Goal: Check status: Check status

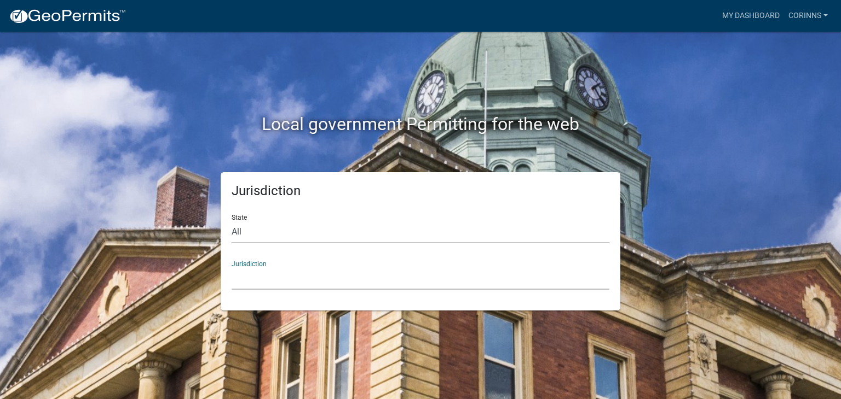
click at [251, 276] on select "[GEOGRAPHIC_DATA], [US_STATE] [GEOGRAPHIC_DATA], [US_STATE][PERSON_NAME][GEOGRA…" at bounding box center [420, 279] width 378 height 22
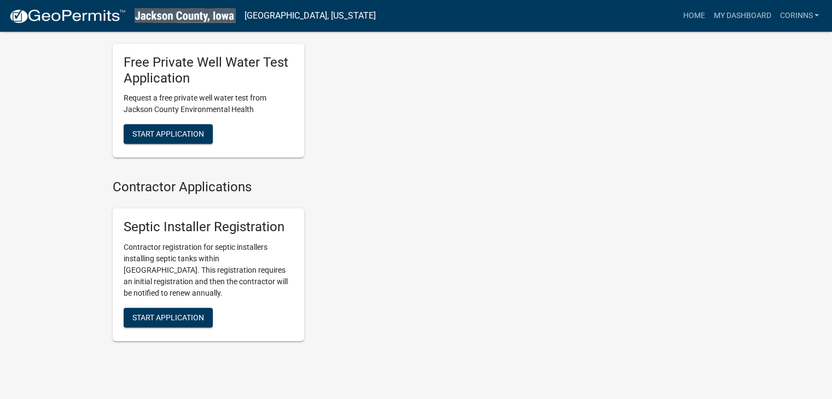
scroll to position [685, 0]
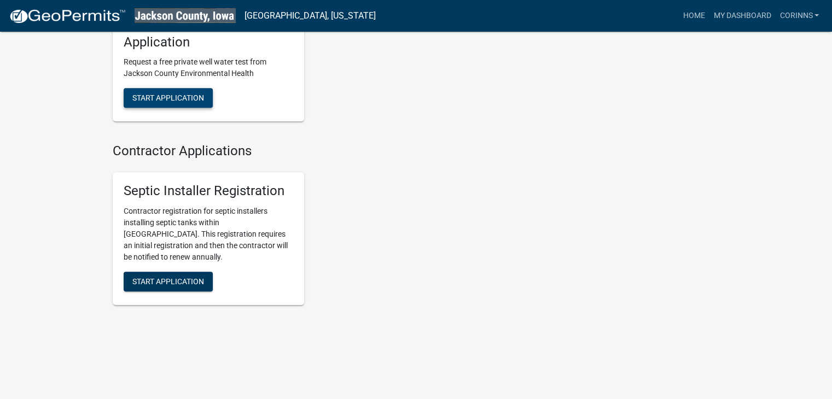
click at [171, 100] on span "Start Application" at bounding box center [168, 98] width 72 height 9
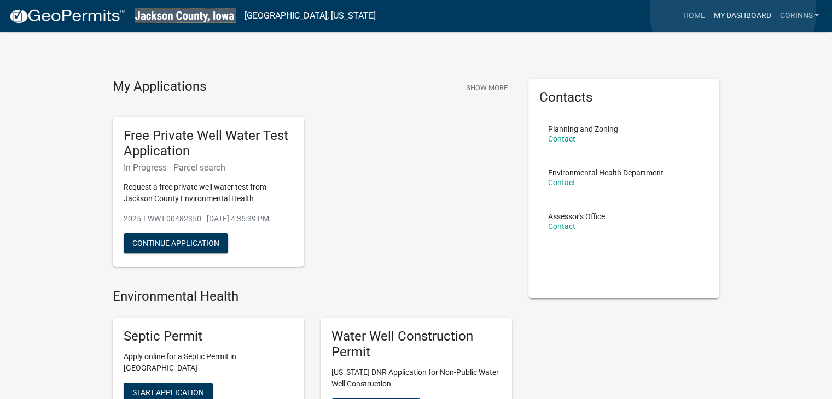
click at [733, 12] on link "My Dashboard" at bounding box center [742, 15] width 66 height 21
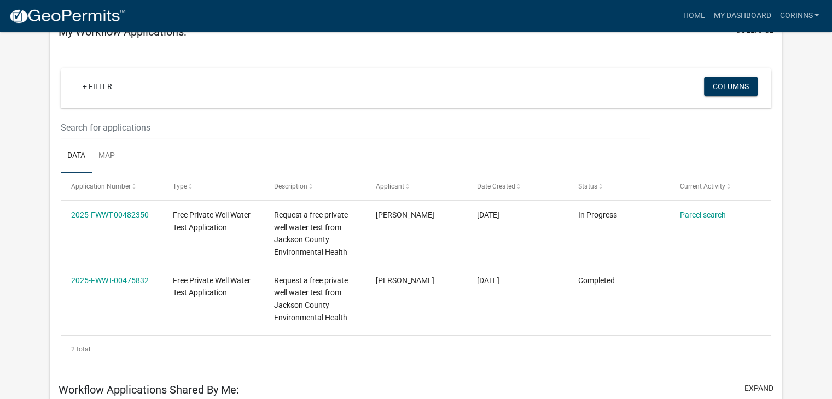
scroll to position [109, 0]
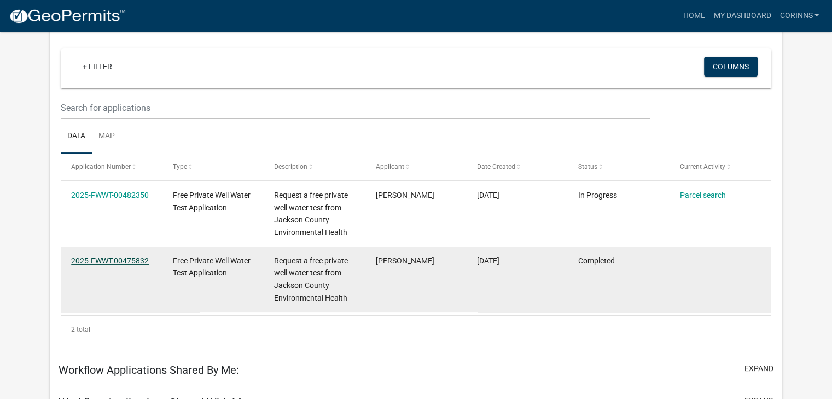
click at [129, 263] on link "2025-FWWT-00475832" at bounding box center [110, 261] width 78 height 9
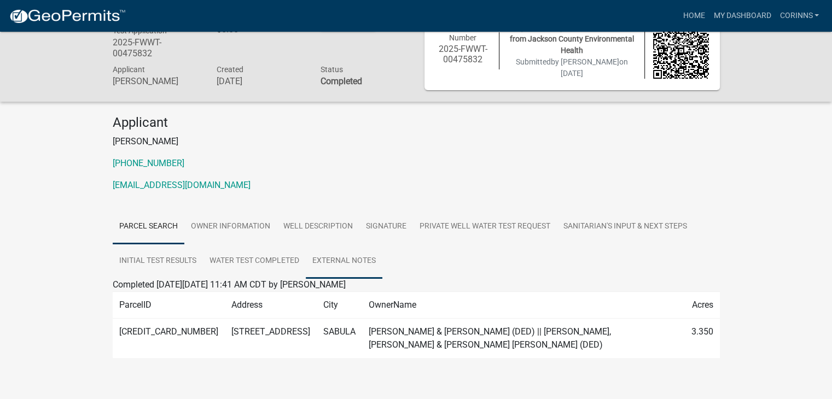
scroll to position [45, 0]
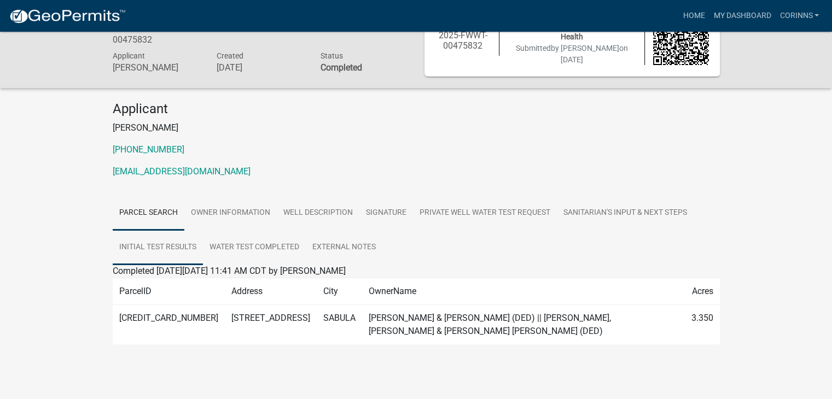
click at [167, 241] on link "Initial Test Results" at bounding box center [158, 247] width 90 height 35
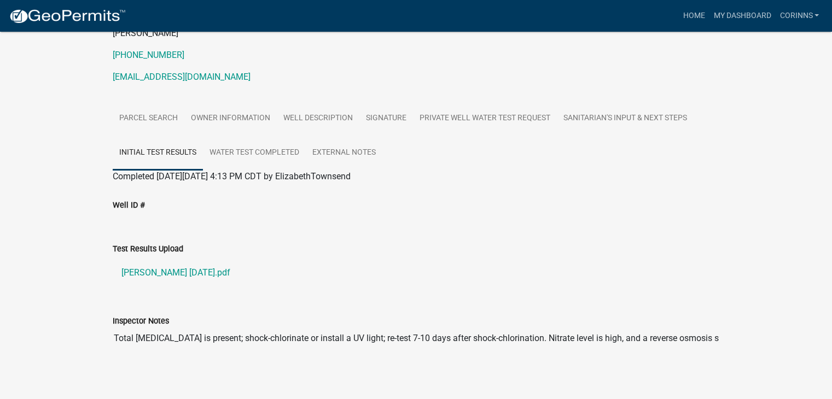
scroll to position [144, 0]
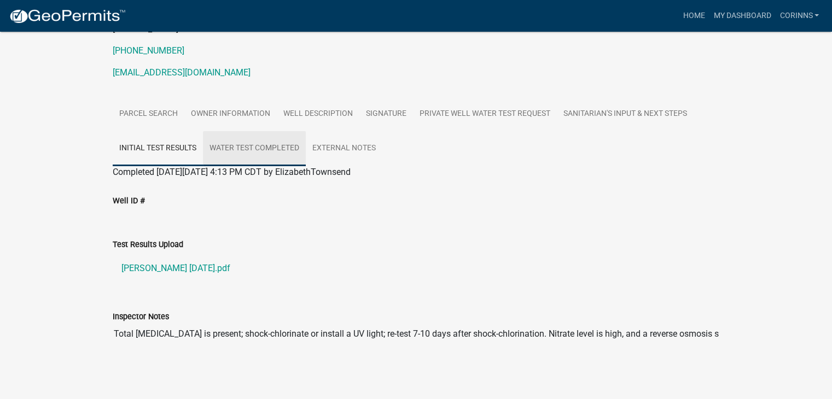
click at [261, 155] on link "Water Test Completed" at bounding box center [254, 148] width 103 height 35
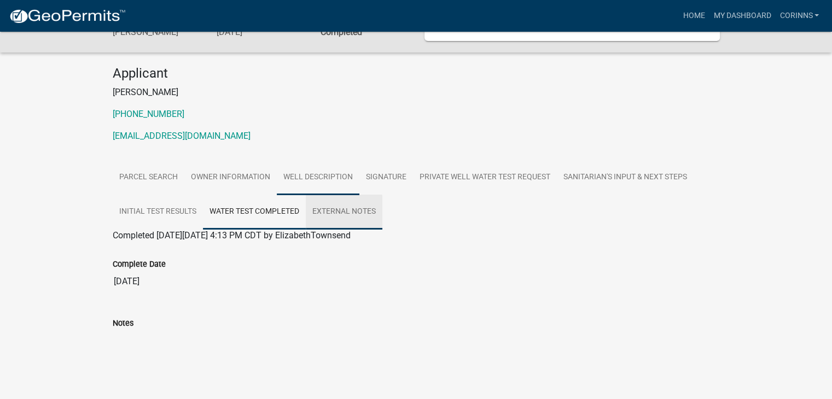
click at [344, 215] on link "External Notes" at bounding box center [344, 212] width 77 height 35
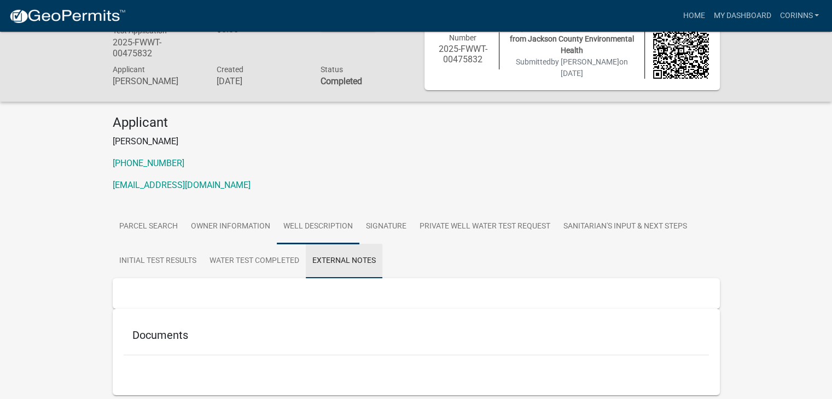
scroll to position [74, 0]
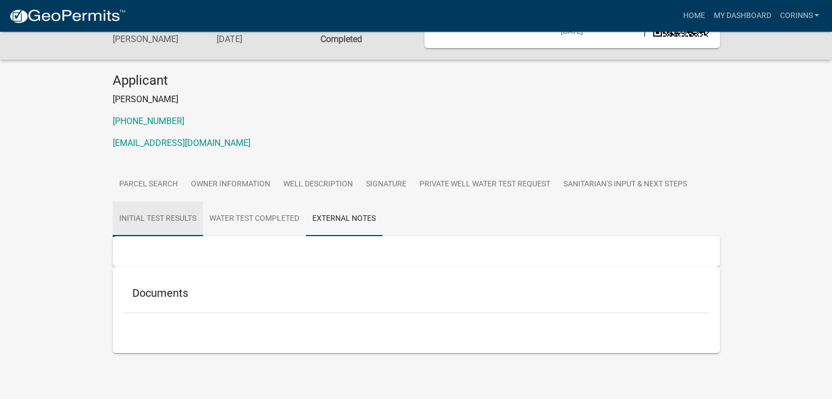
click at [164, 217] on link "Initial Test Results" at bounding box center [158, 219] width 90 height 35
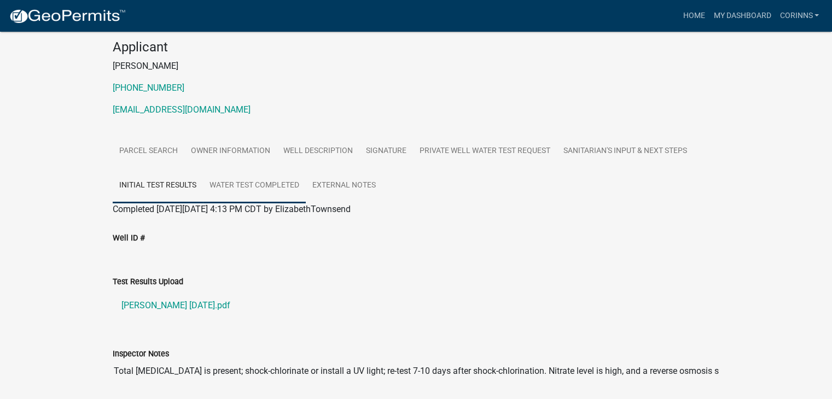
scroll to position [144, 0]
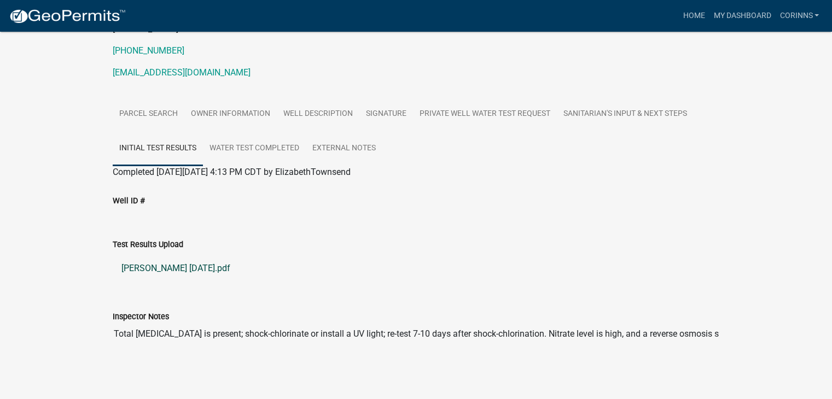
click at [182, 267] on link "[PERSON_NAME] [DATE].pdf" at bounding box center [416, 269] width 607 height 26
